Goal: Information Seeking & Learning: Stay updated

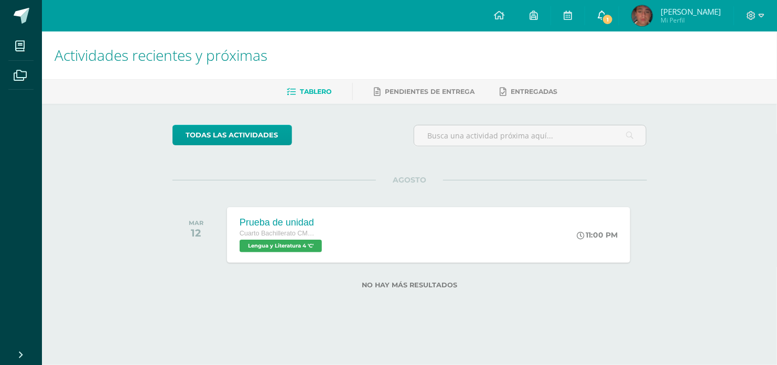
click at [603, 20] on span "1" at bounding box center [608, 20] width 12 height 12
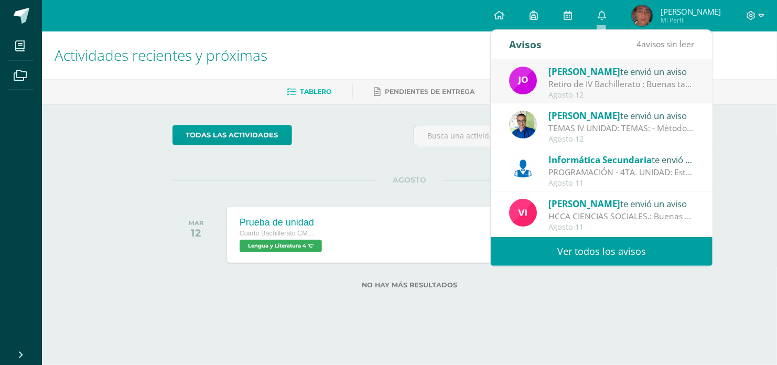
click at [611, 94] on div "Agosto 12" at bounding box center [622, 95] width 146 height 9
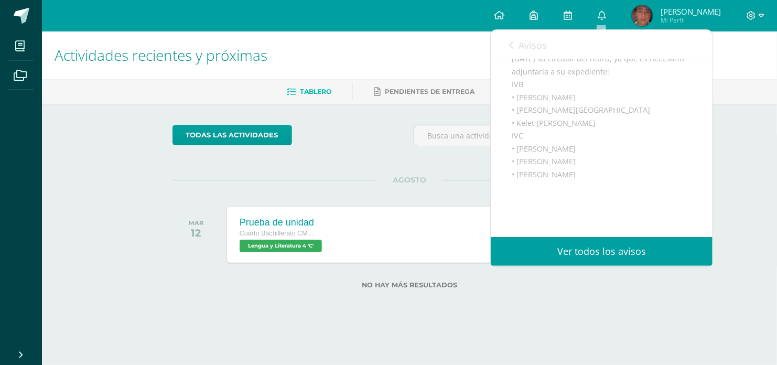
scroll to position [138, 0]
click at [705, 291] on div "Actividades recientes y próximas Tablero Pendientes de entrega Entregadas todas…" at bounding box center [409, 176] width 735 height 291
